Goal: Task Accomplishment & Management: Manage account settings

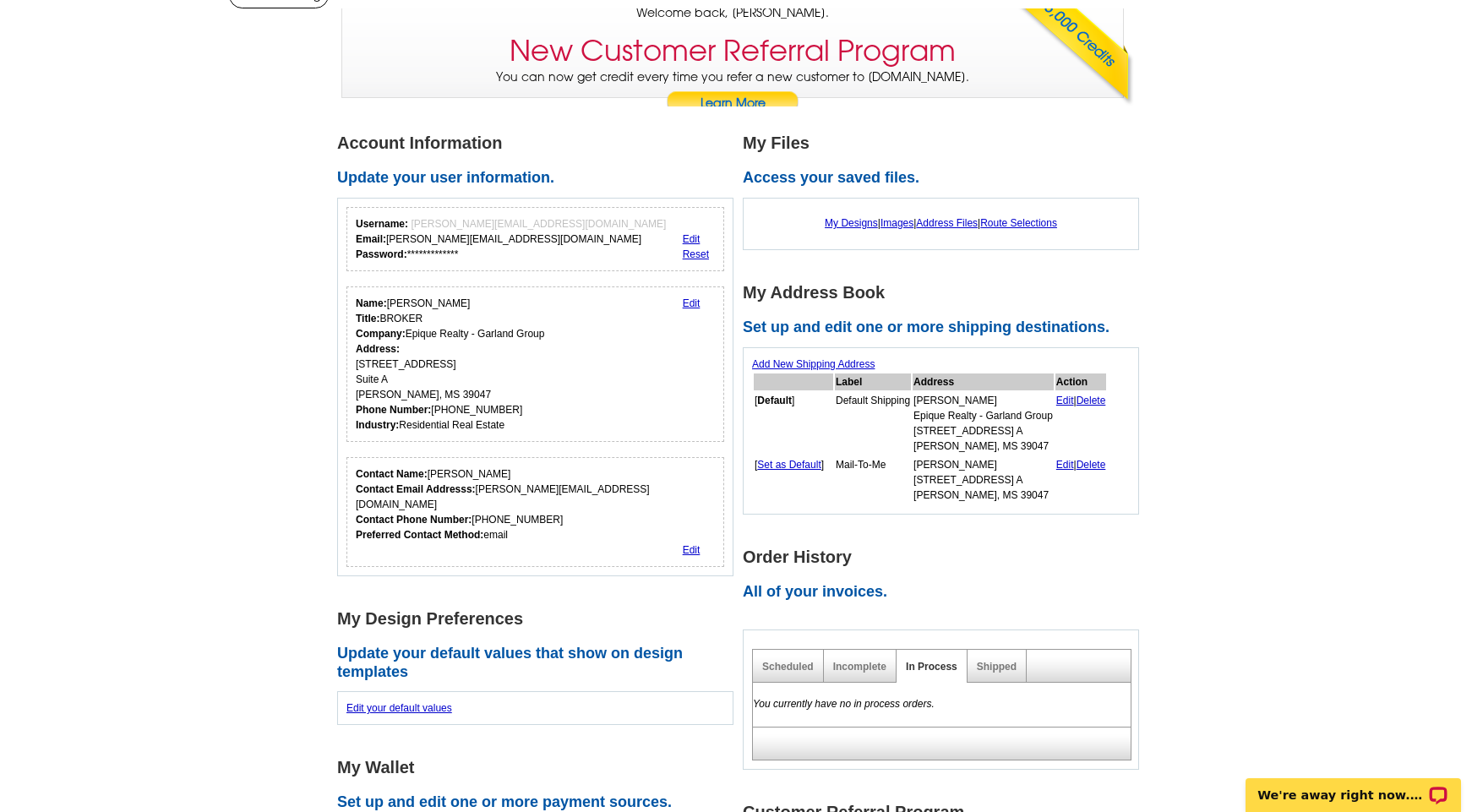
scroll to position [260, 0]
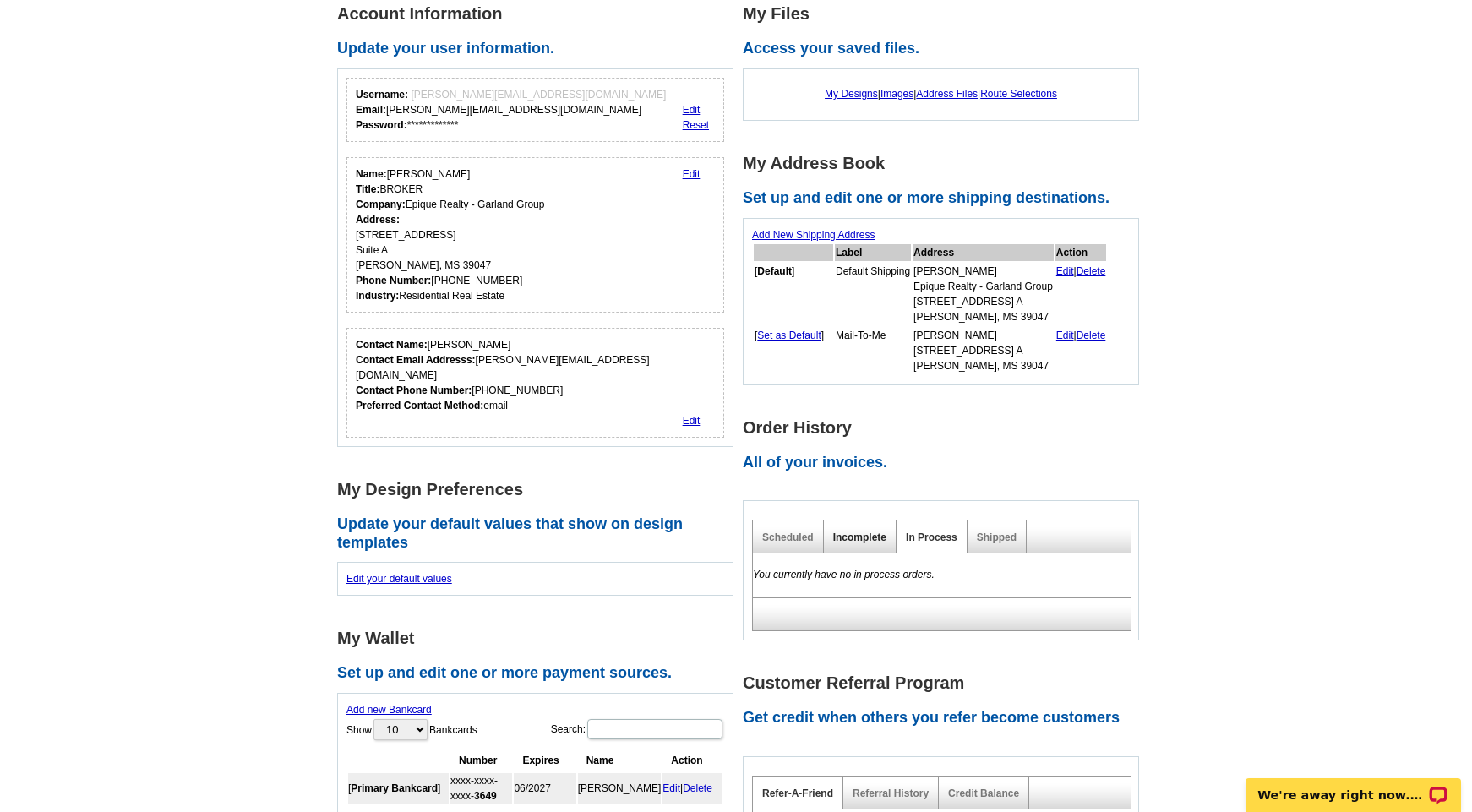
click at [868, 532] on link "Incomplete" at bounding box center [860, 537] width 53 height 12
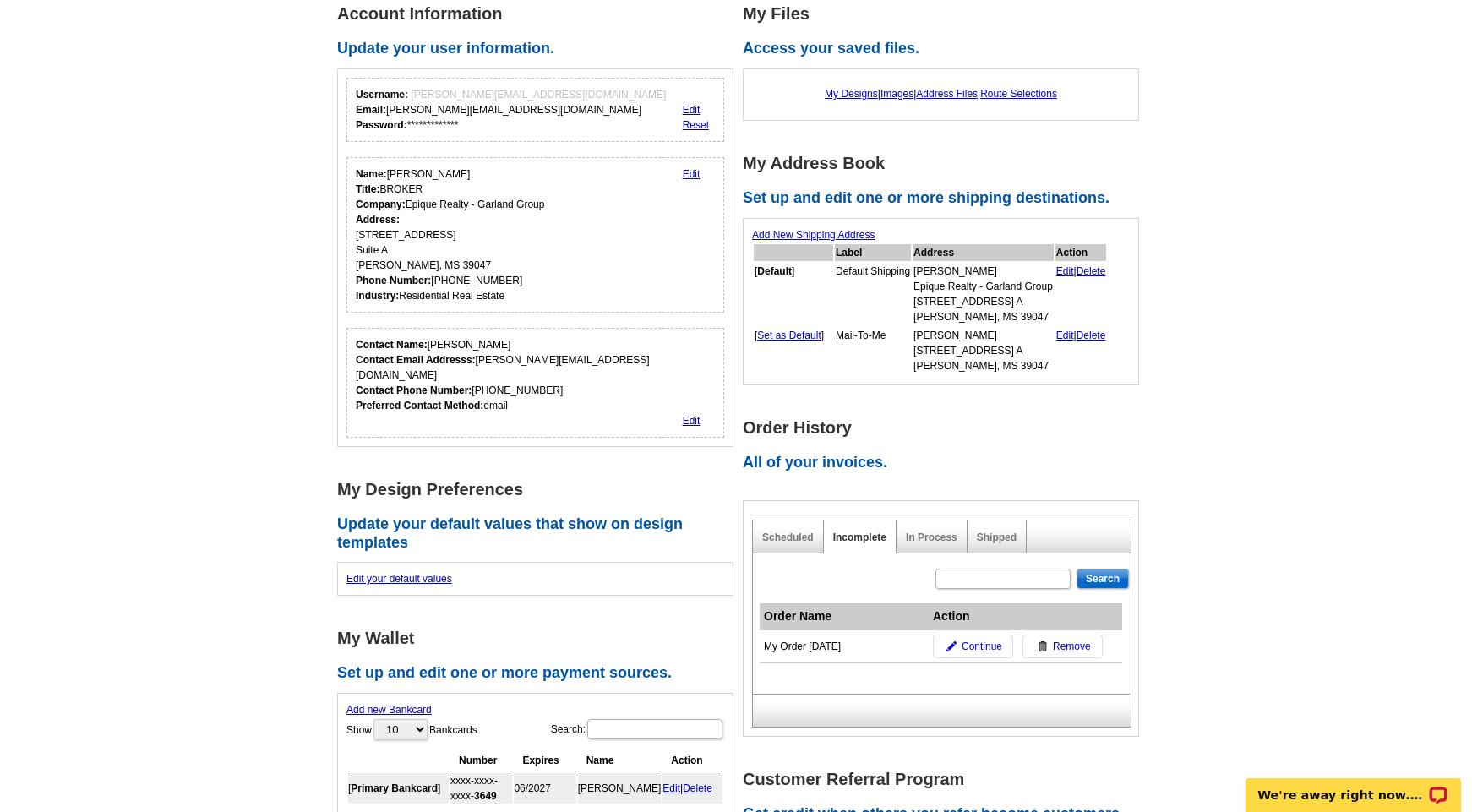
click at [817, 641] on div "My Order 2025-09-08" at bounding box center [844, 646] width 160 height 16
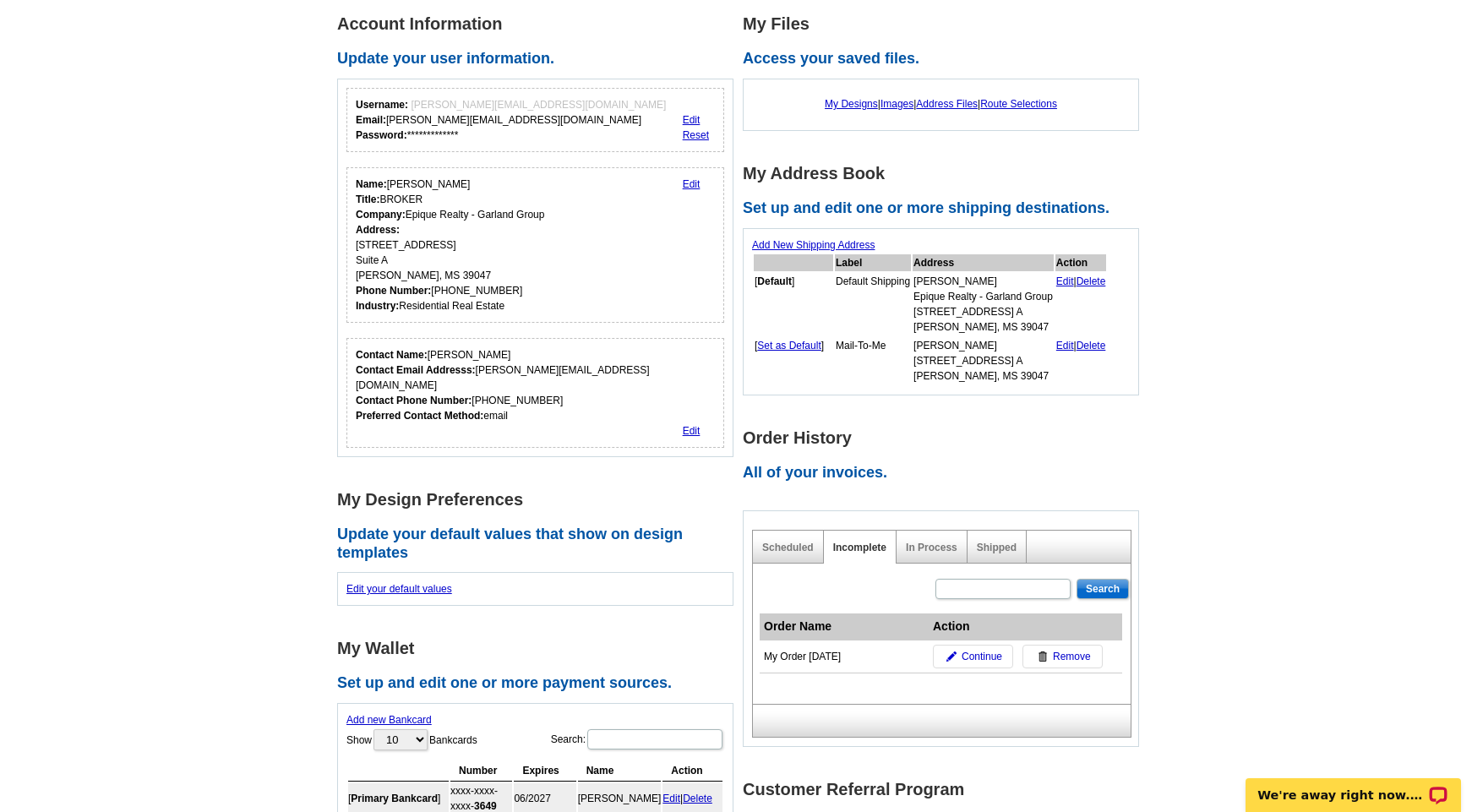
scroll to position [0, 0]
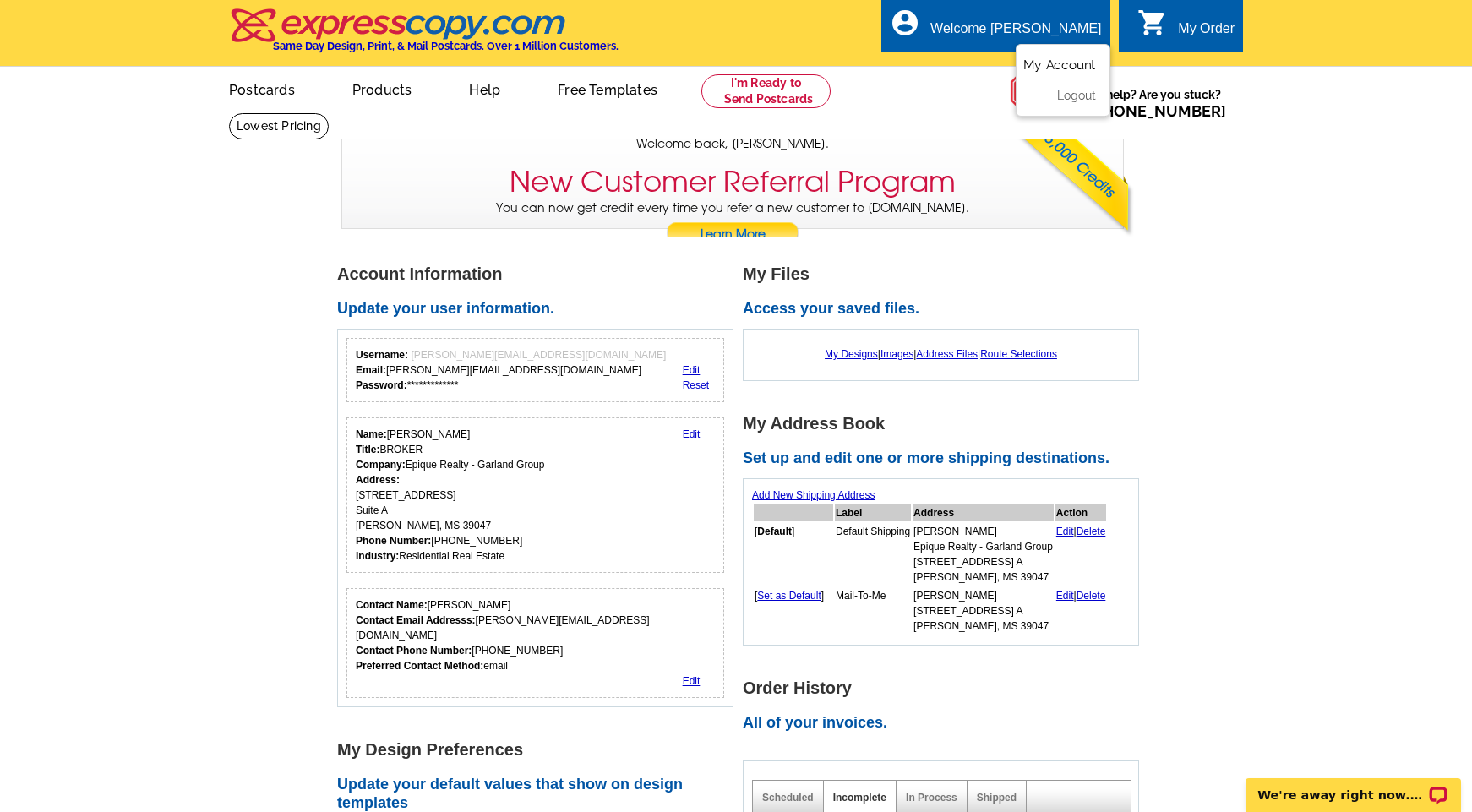
click at [1041, 66] on link "My Account" at bounding box center [1059, 65] width 73 height 16
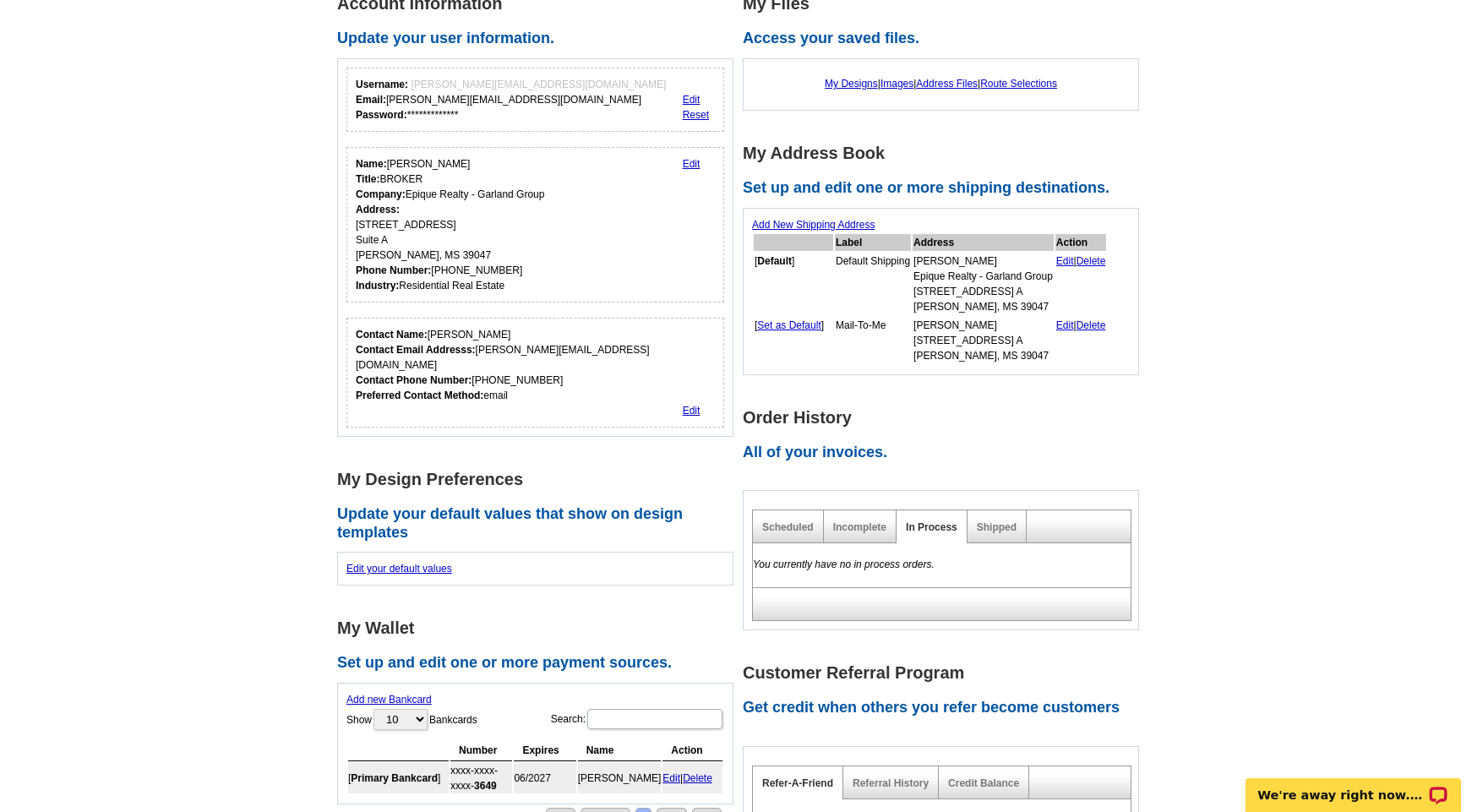
scroll to position [291, 0]
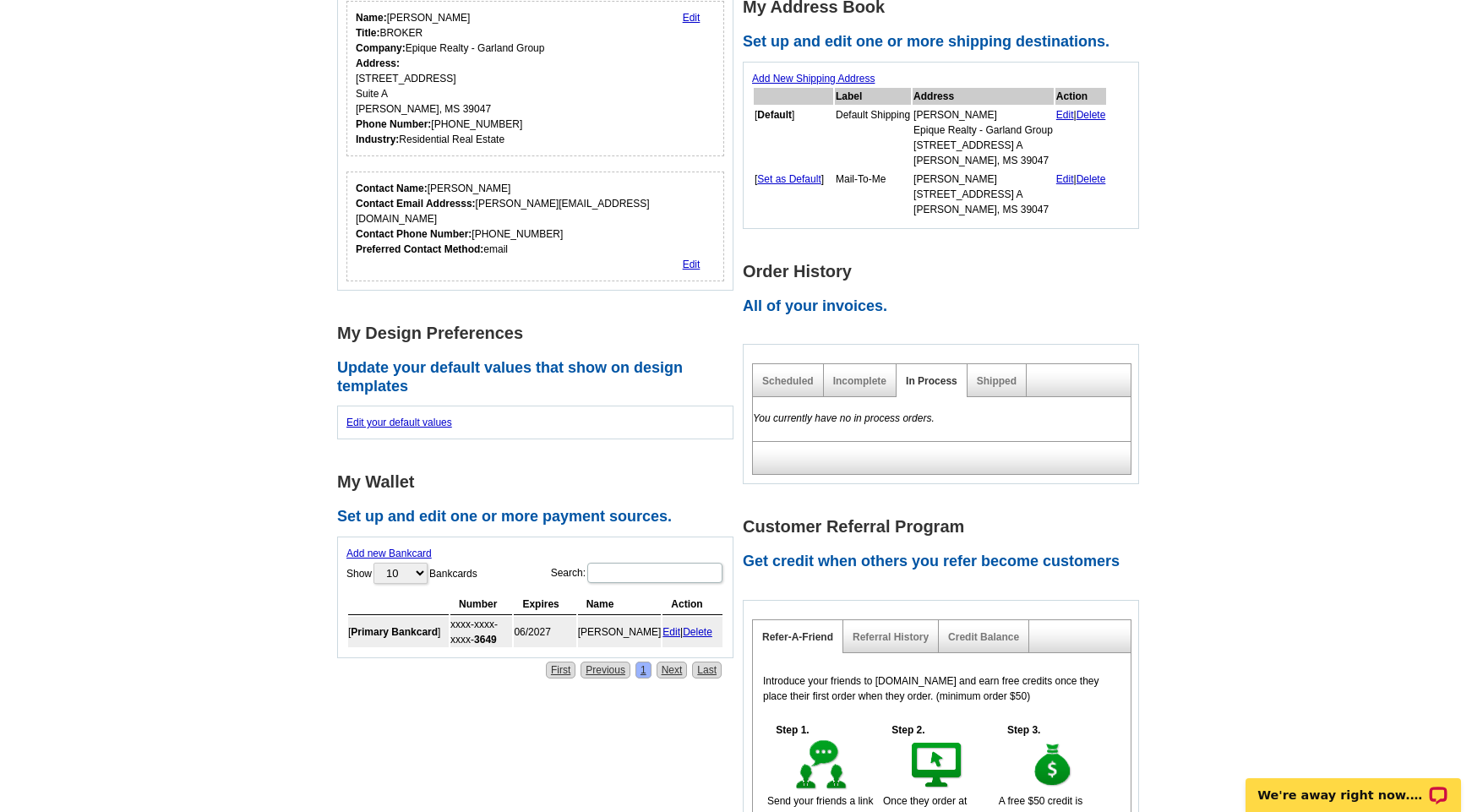
click at [807, 371] on div "Scheduled" at bounding box center [788, 381] width 71 height 33
click at [806, 371] on div "Scheduled" at bounding box center [788, 381] width 71 height 33
click at [779, 375] on link "Scheduled" at bounding box center [788, 381] width 52 height 12
click at [847, 372] on div "Incomplete" at bounding box center [860, 381] width 73 height 33
click at [846, 381] on link "Incomplete" at bounding box center [860, 381] width 53 height 12
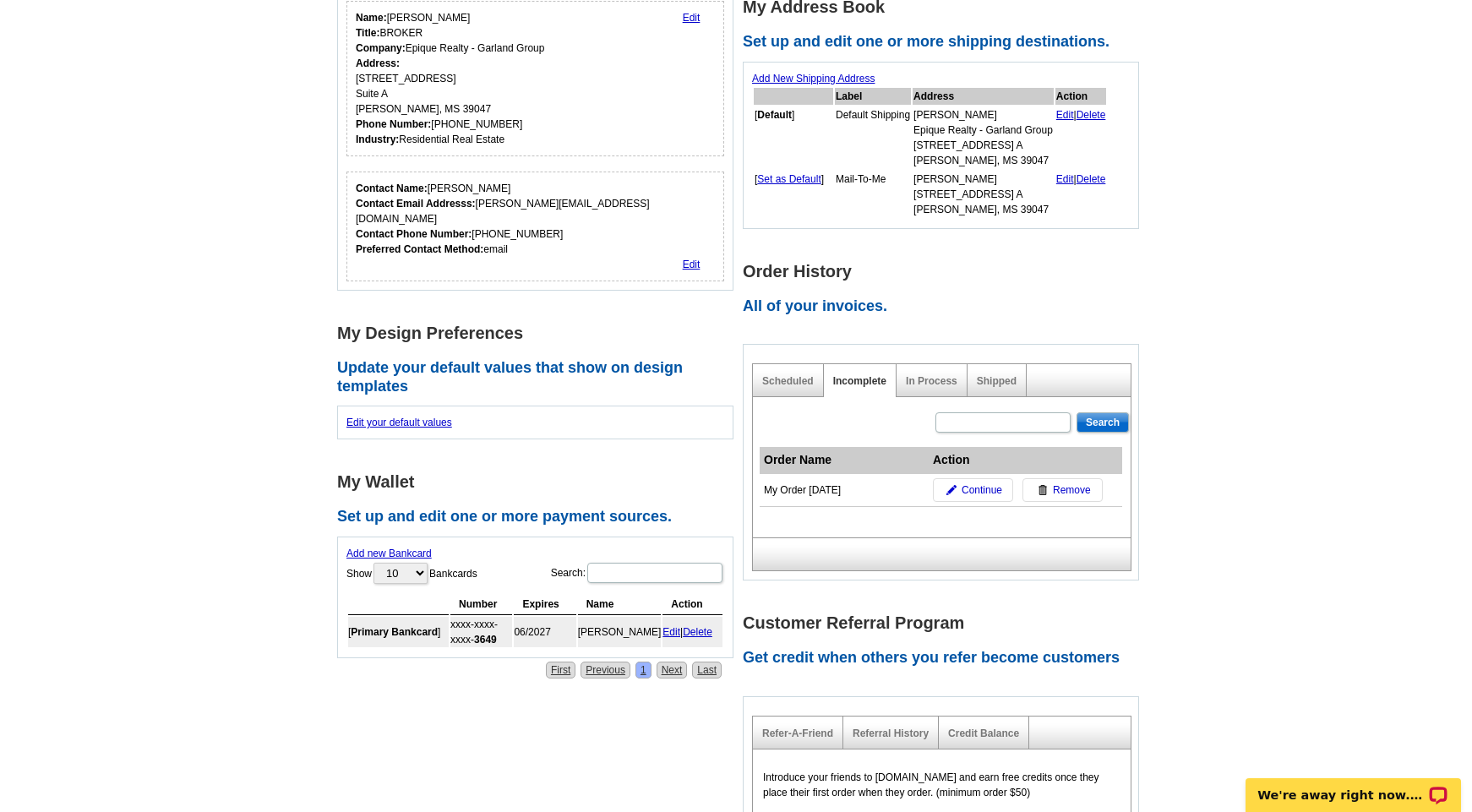
click at [840, 488] on div "My Order 2025-09-08" at bounding box center [844, 489] width 160 height 16
click at [954, 491] on img at bounding box center [951, 489] width 10 height 10
click at [952, 486] on img at bounding box center [951, 489] width 10 height 10
click at [986, 488] on span "Continue" at bounding box center [982, 489] width 41 height 16
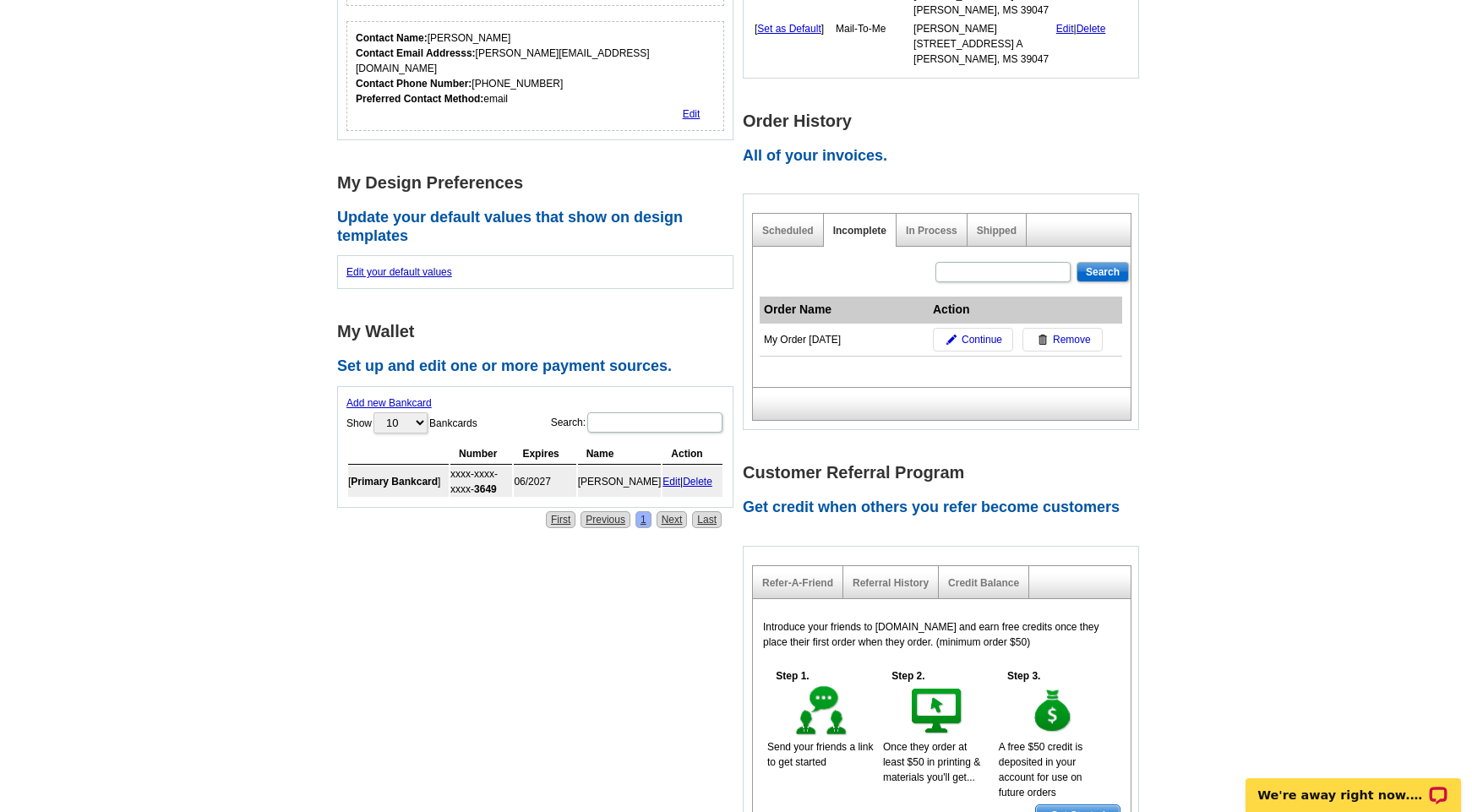
scroll to position [0, 0]
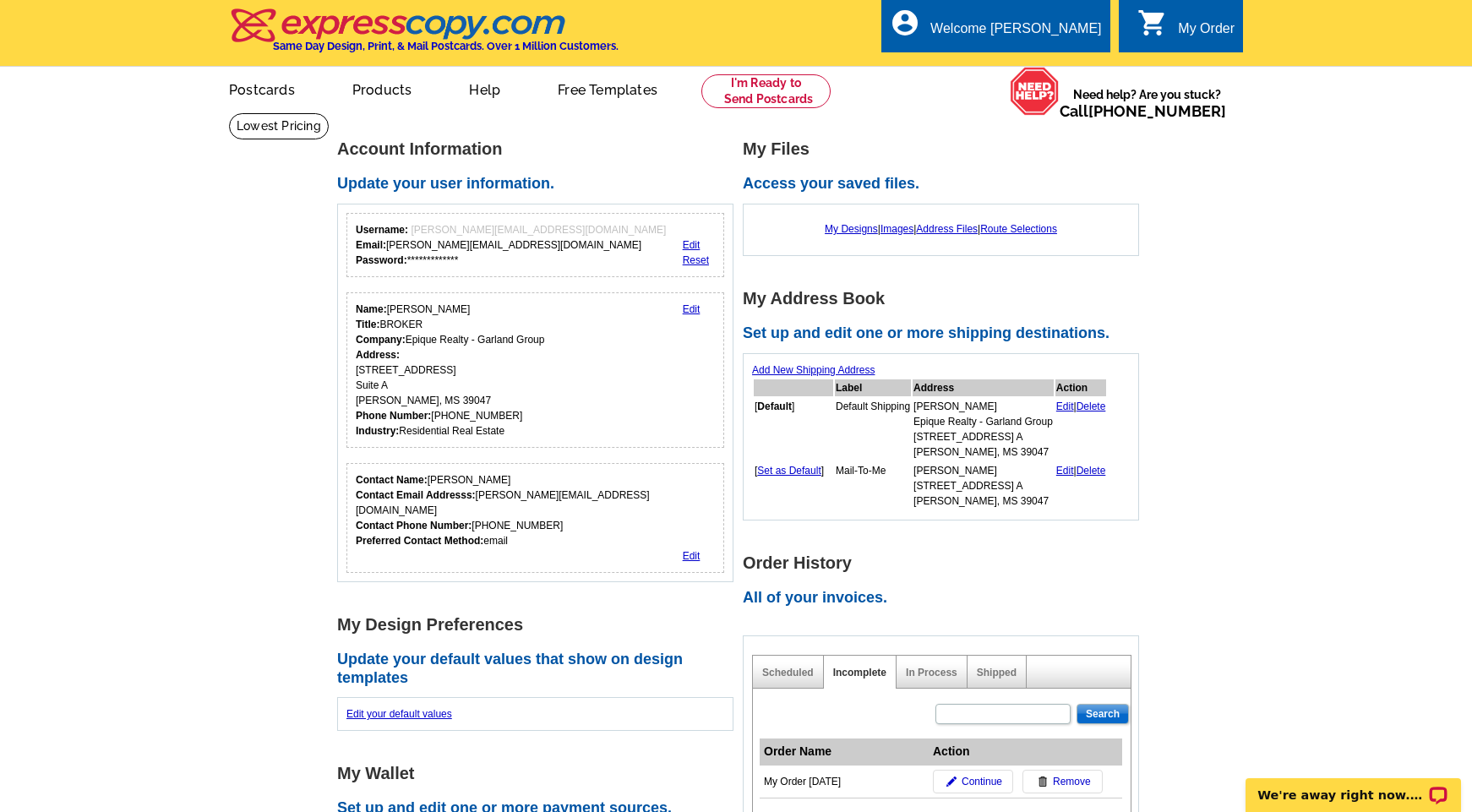
click at [1184, 31] on div "My Order" at bounding box center [1206, 33] width 56 height 24
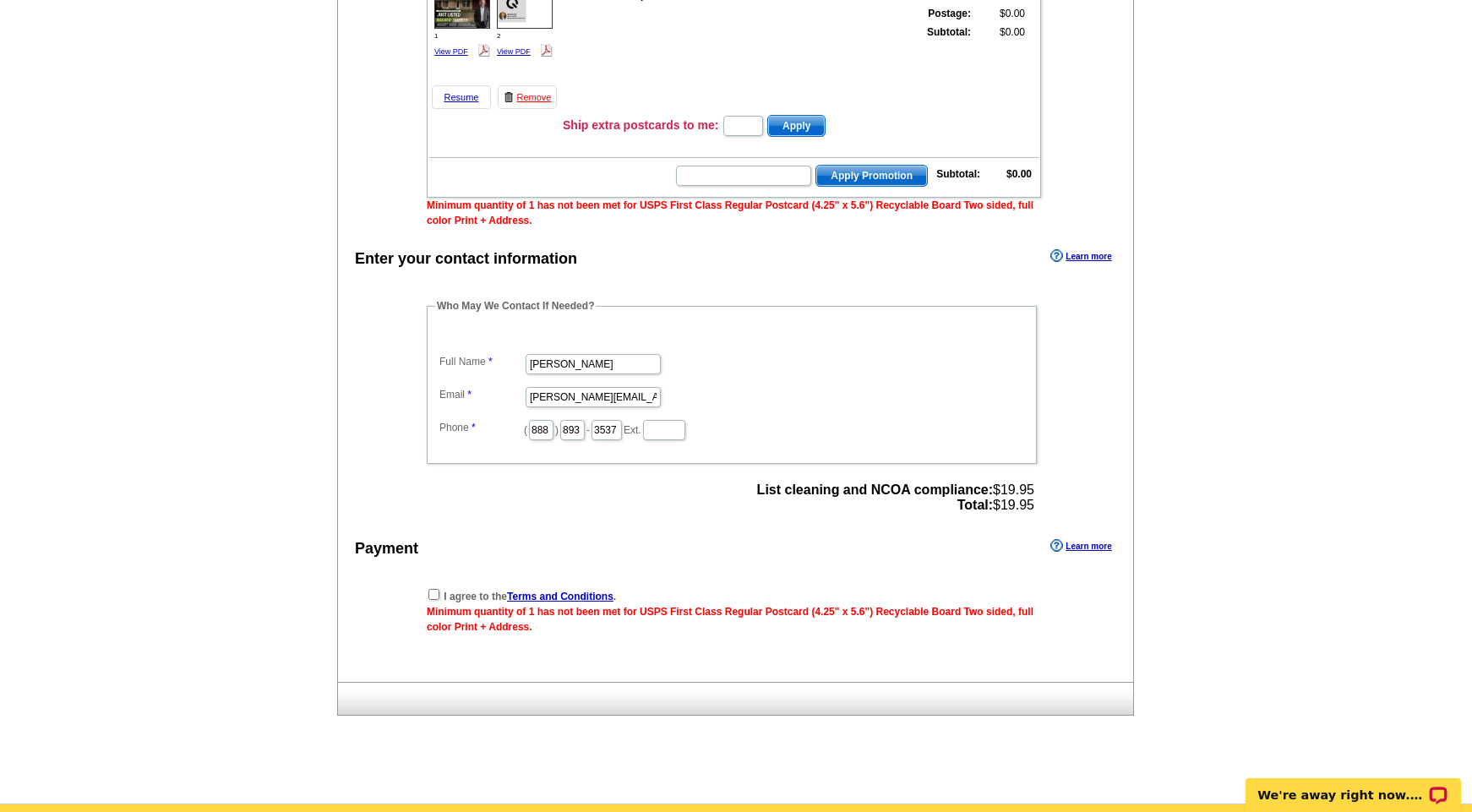
scroll to position [500, 0]
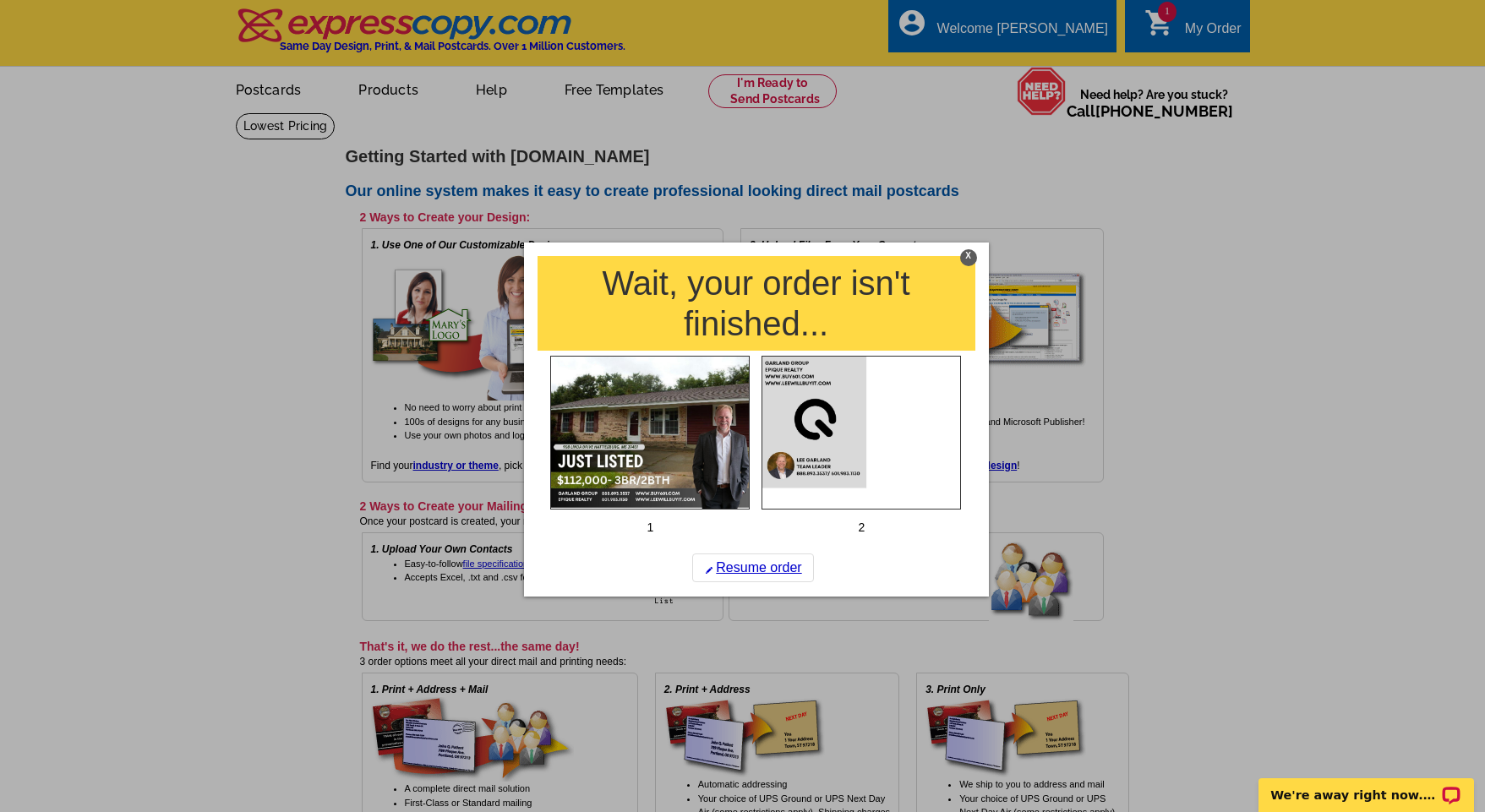
click at [967, 254] on div "X" at bounding box center [968, 257] width 17 height 17
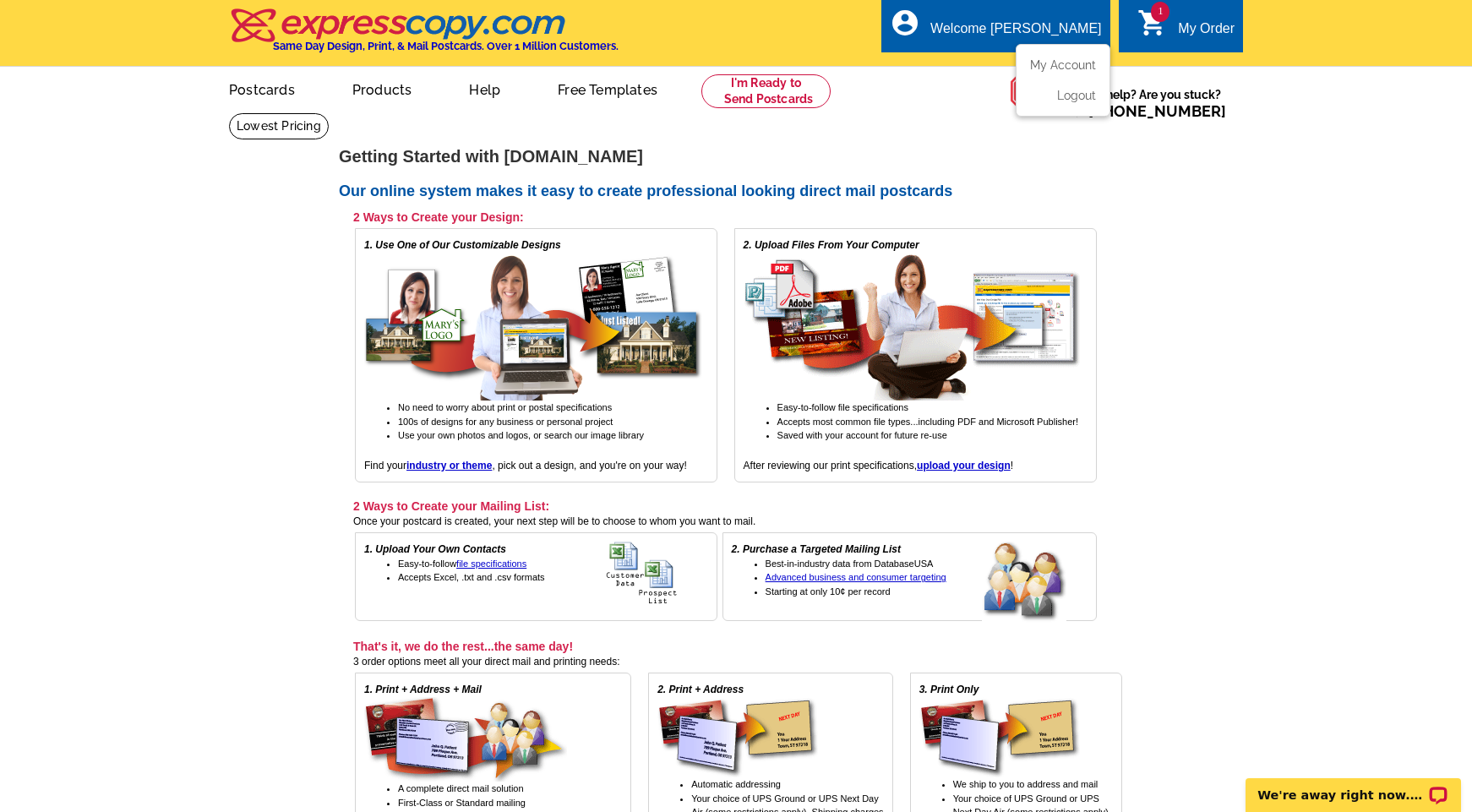
click at [1014, 21] on div "account_circle Welcome LEE My Account Logout" at bounding box center [995, 26] width 229 height 53
click at [1039, 63] on link "My Account" at bounding box center [1059, 65] width 73 height 16
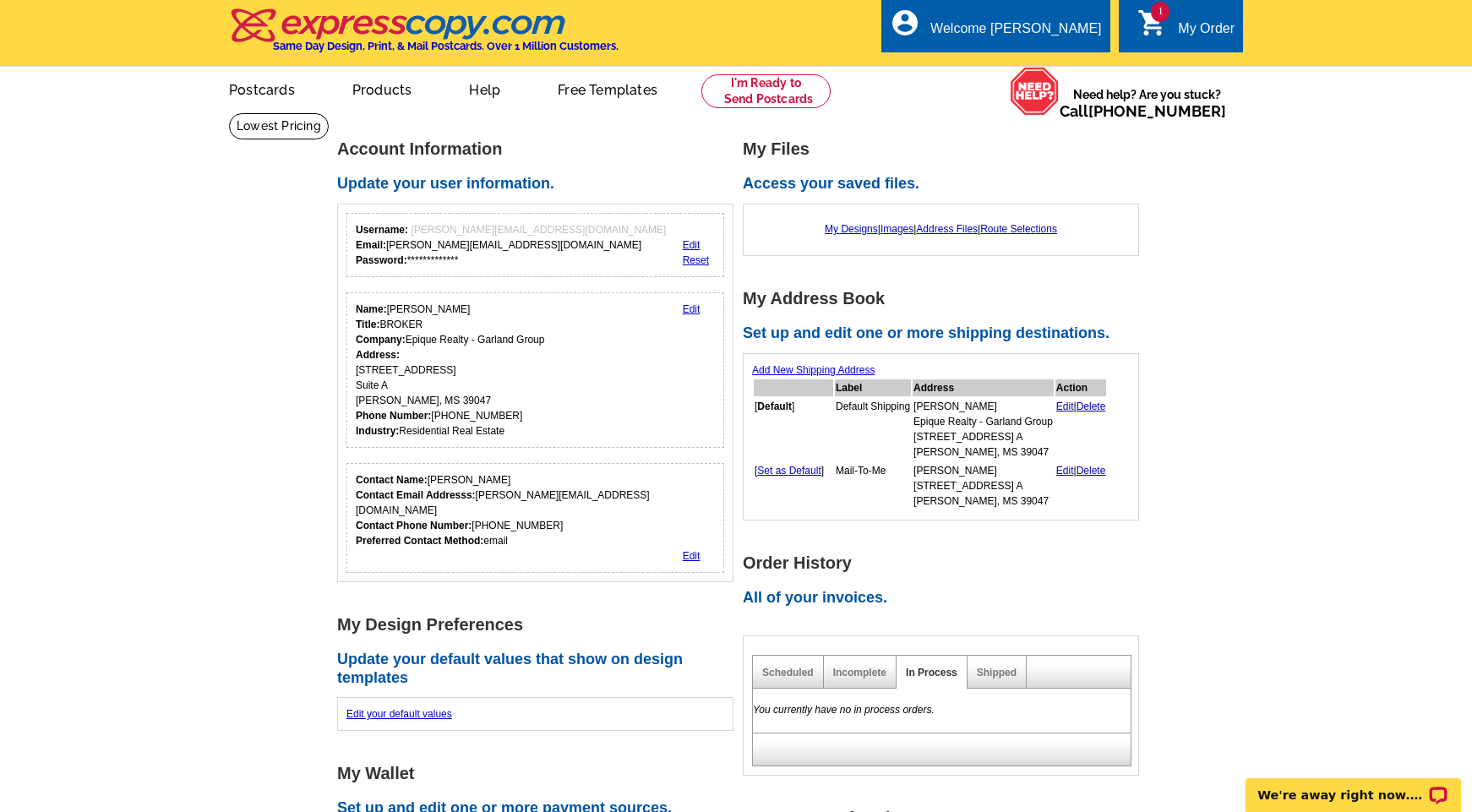
click at [1183, 33] on div "My Order" at bounding box center [1206, 33] width 56 height 24
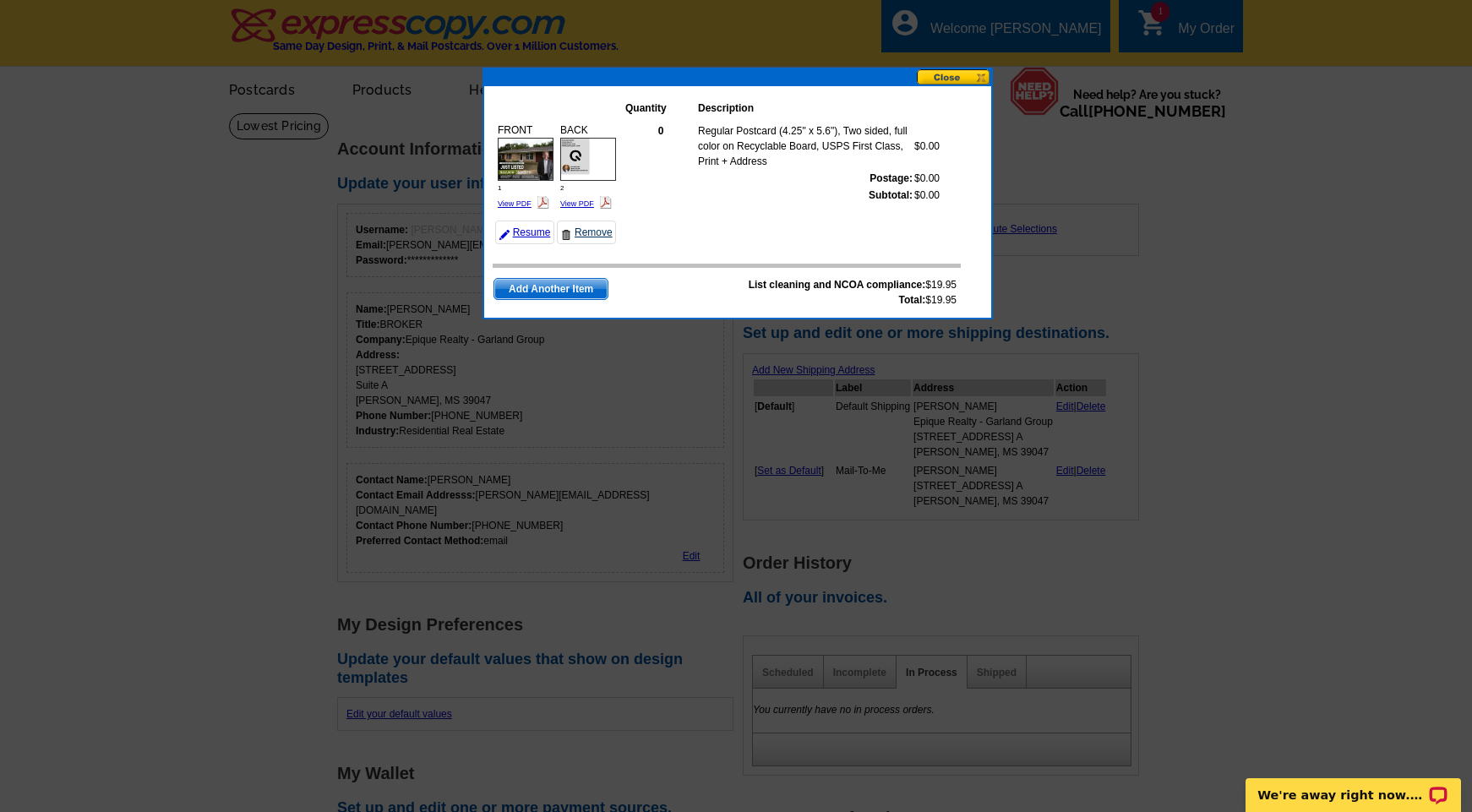
click at [600, 231] on link "Remove" at bounding box center [586, 232] width 59 height 24
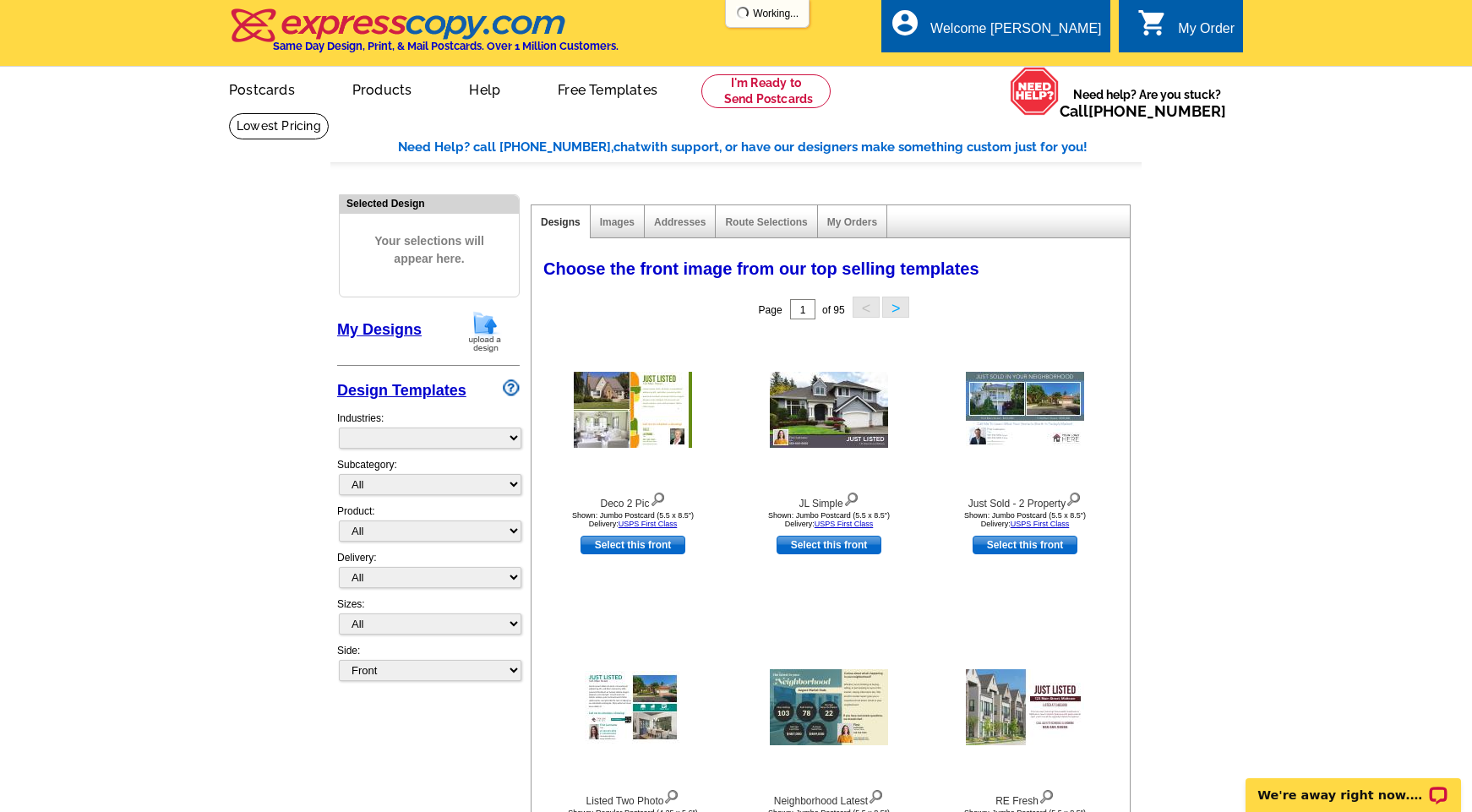
select select "785"
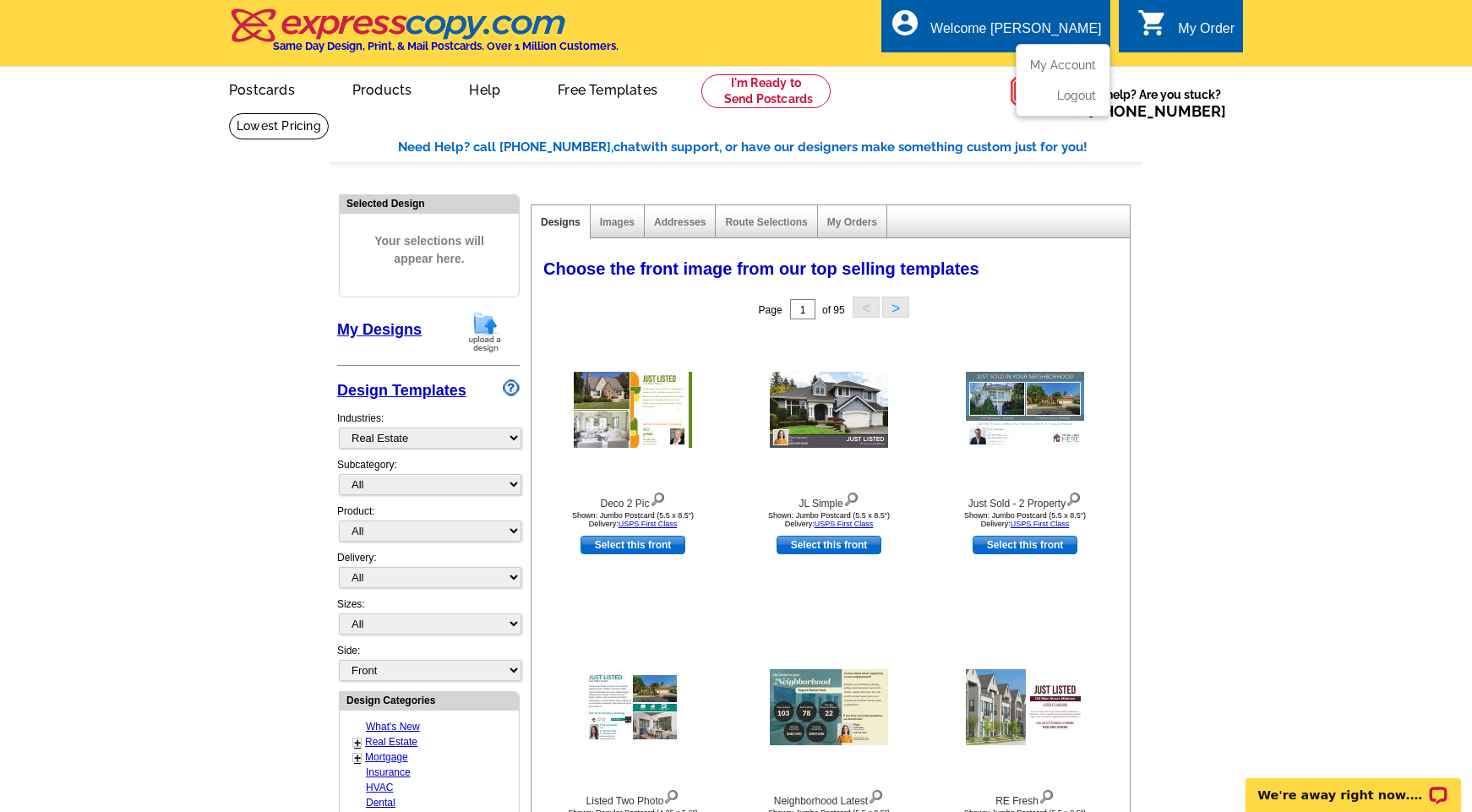
click at [1034, 21] on div "Welcome [PERSON_NAME]" at bounding box center [1015, 33] width 171 height 24
click at [1052, 69] on link "My Account" at bounding box center [1059, 65] width 73 height 16
click at [863, 217] on link "My Orders" at bounding box center [852, 222] width 50 height 12
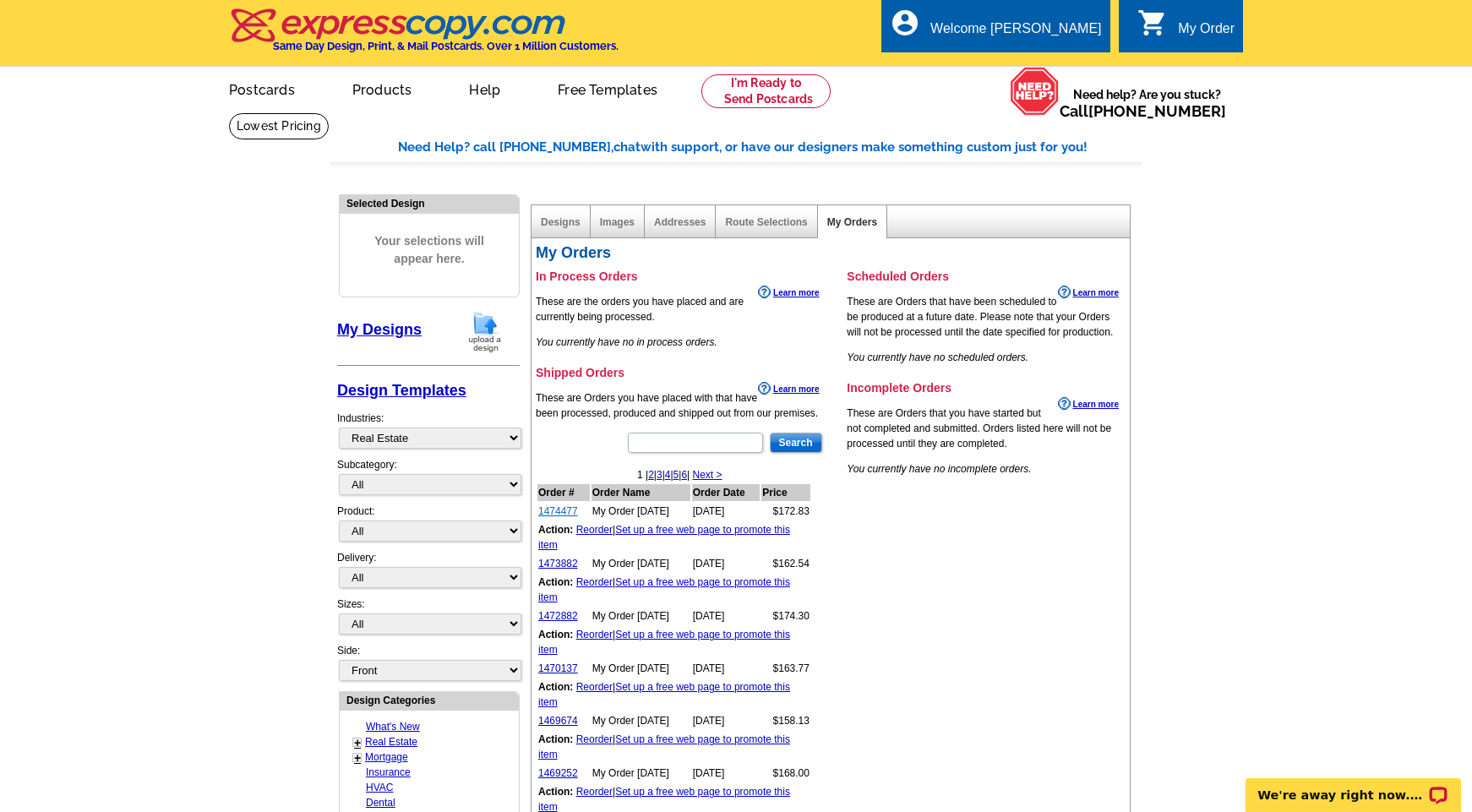
click at [564, 511] on link "1474477" at bounding box center [558, 511] width 40 height 12
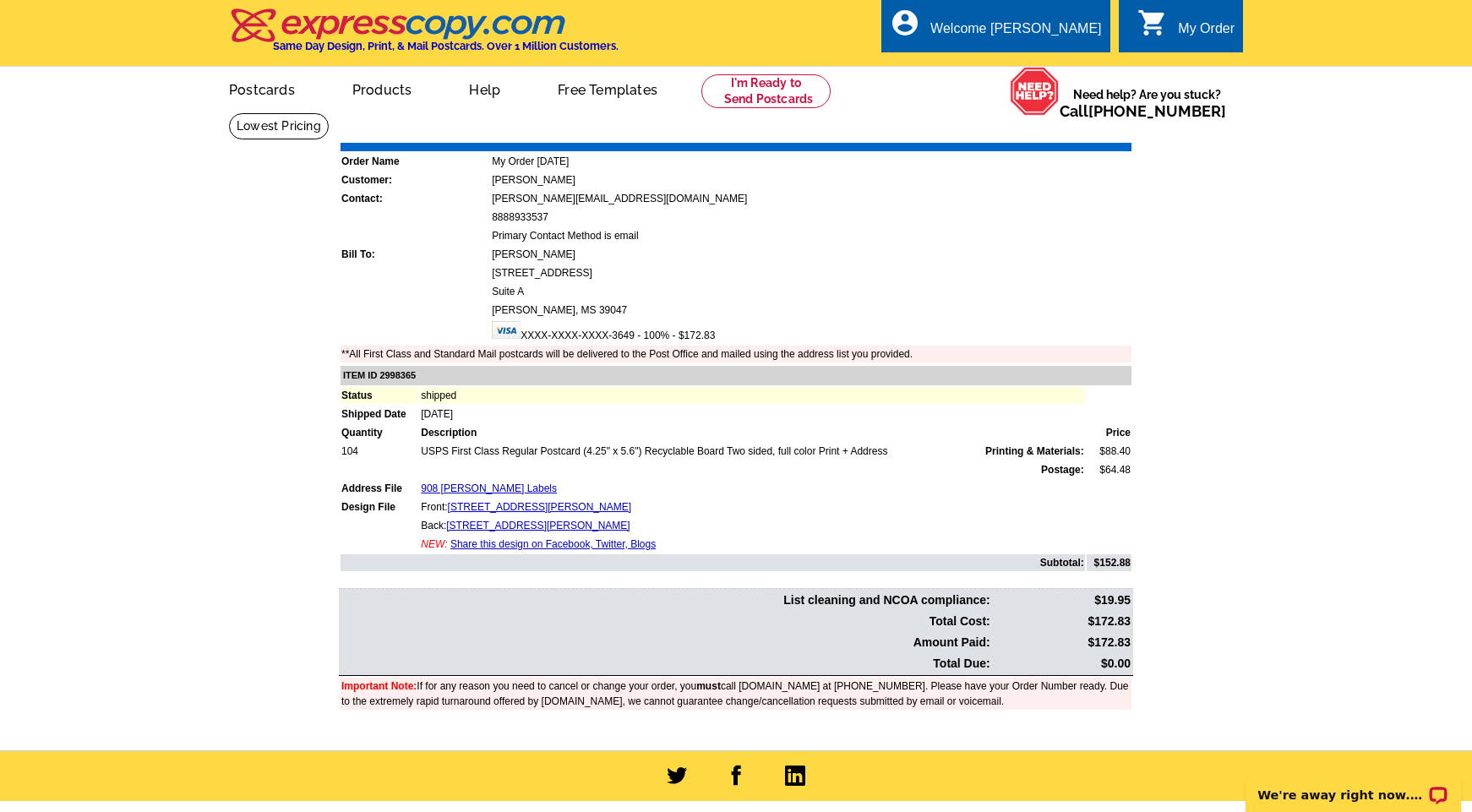
click at [1009, 131] on link "Download Invoice" at bounding box center [982, 131] width 120 height 15
